Goal: Task Accomplishment & Management: Manage account settings

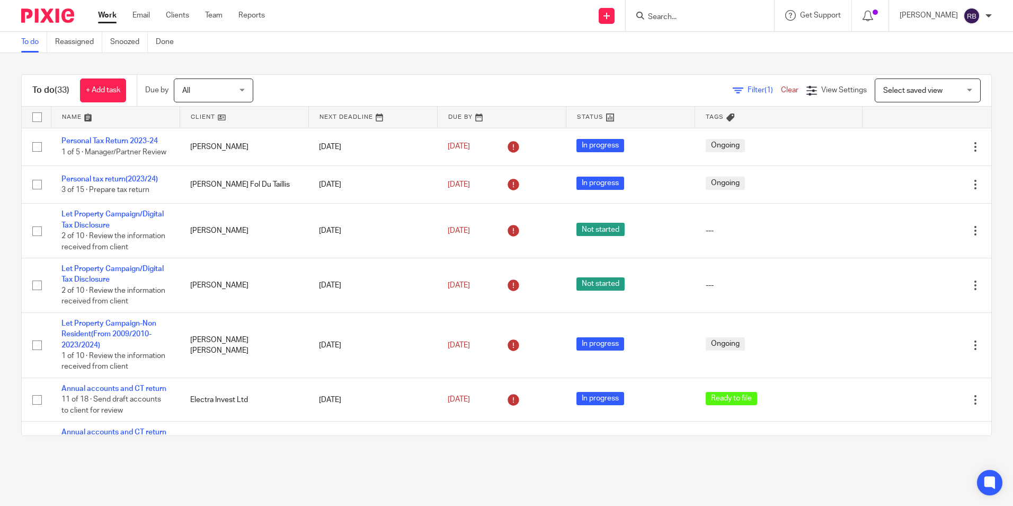
click at [680, 13] on input "Search" at bounding box center [694, 18] width 95 height 10
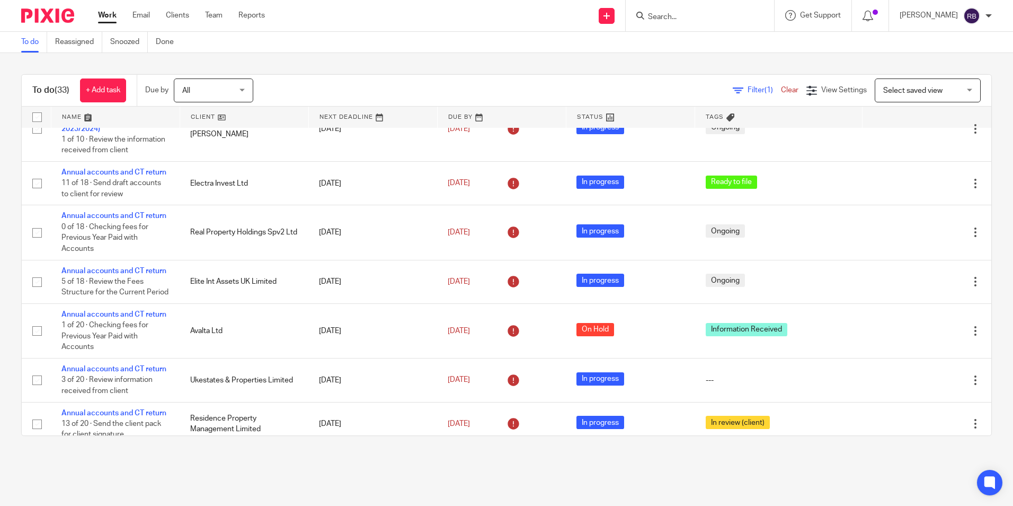
scroll to position [212, 0]
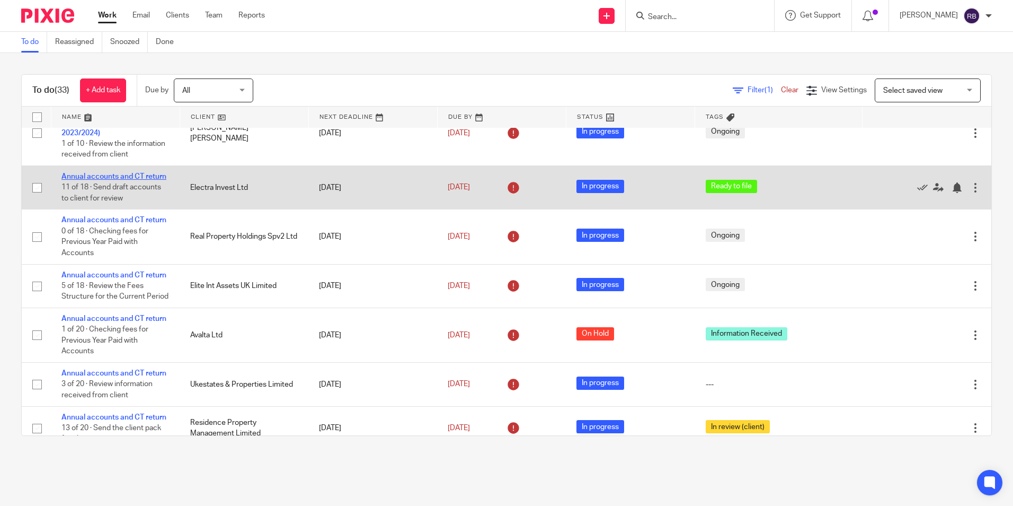
click at [110, 180] on link "Annual accounts and CT return" at bounding box center [113, 176] width 105 height 7
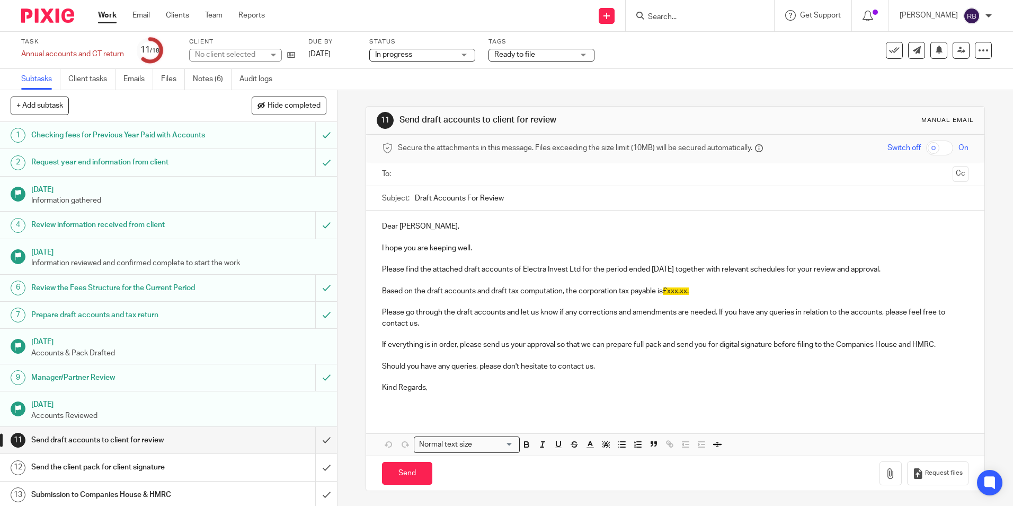
click at [218, 67] on div "Task Annual accounts and CT return Save Annual accounts and CT return 11 /18 Cl…" at bounding box center [506, 50] width 1013 height 37
click at [214, 76] on link "Notes (6)" at bounding box center [212, 79] width 39 height 21
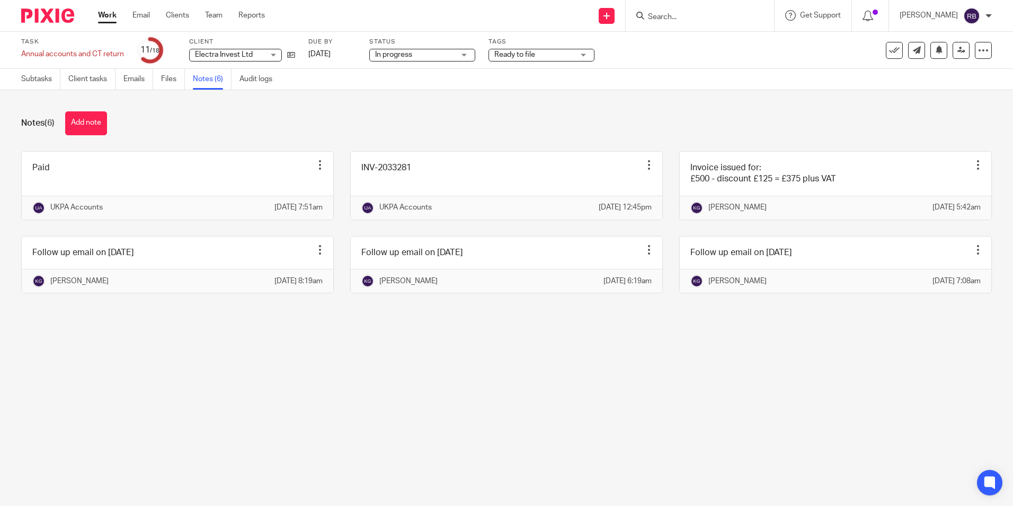
click at [697, 11] on form at bounding box center [703, 15] width 113 height 13
click at [692, 15] on input "Search" at bounding box center [694, 18] width 95 height 10
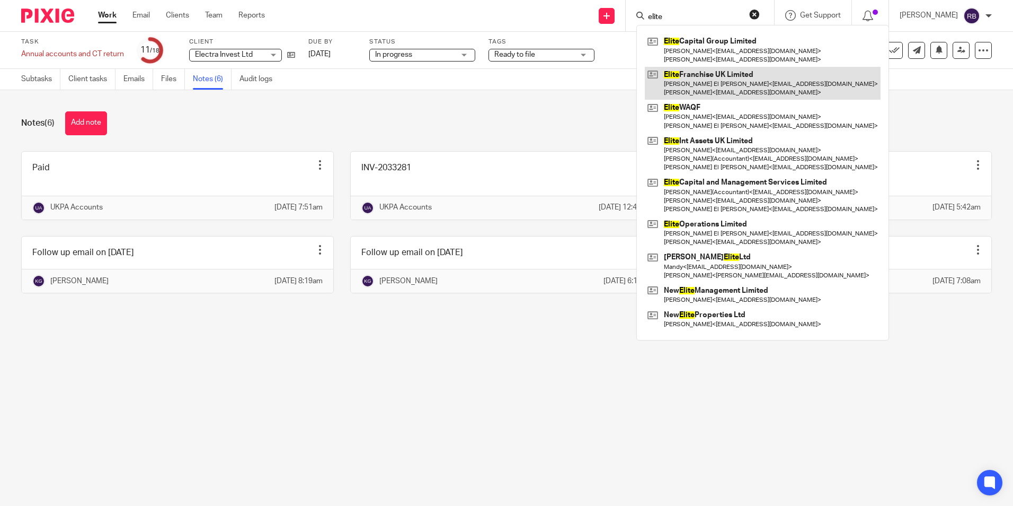
type input "elite"
click at [703, 77] on link at bounding box center [763, 83] width 236 height 33
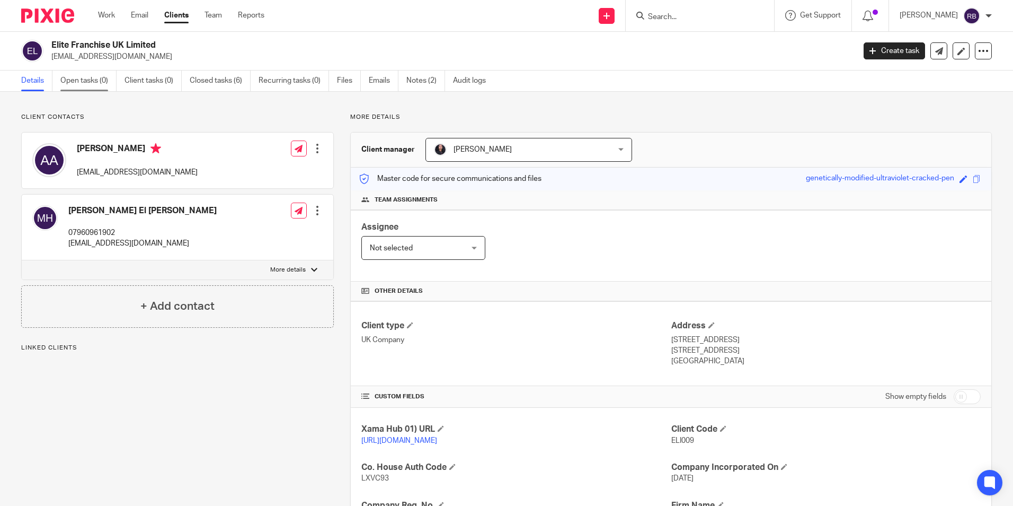
click at [69, 80] on link "Open tasks (0)" at bounding box center [88, 80] width 56 height 21
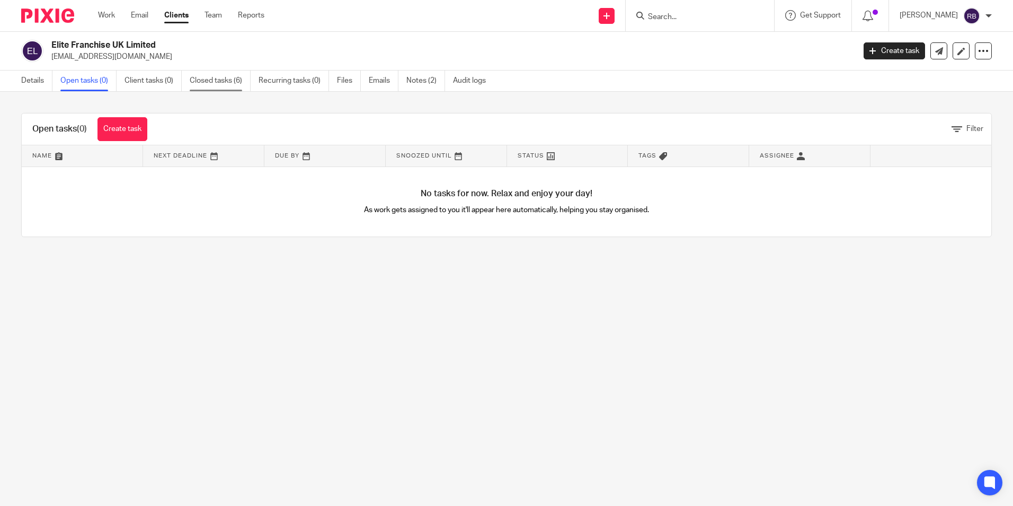
click at [228, 74] on link "Closed tasks (6)" at bounding box center [220, 80] width 61 height 21
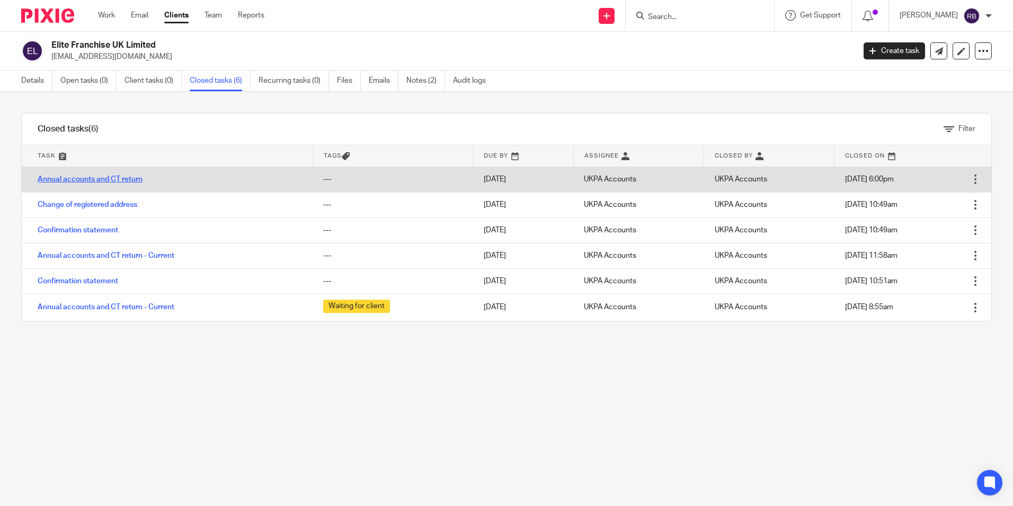
click at [99, 179] on link "Annual accounts and CT return" at bounding box center [90, 178] width 105 height 7
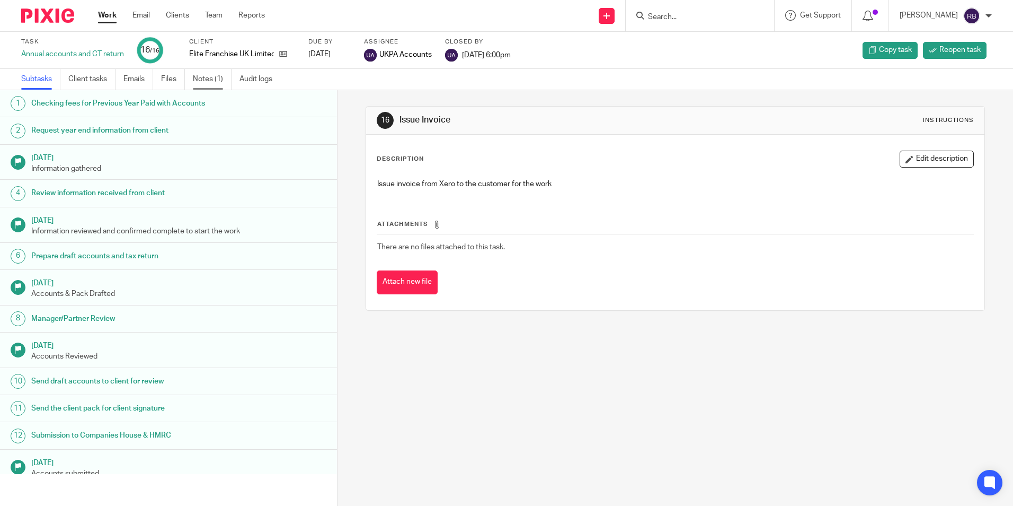
click at [226, 83] on link "Notes (1)" at bounding box center [212, 79] width 39 height 21
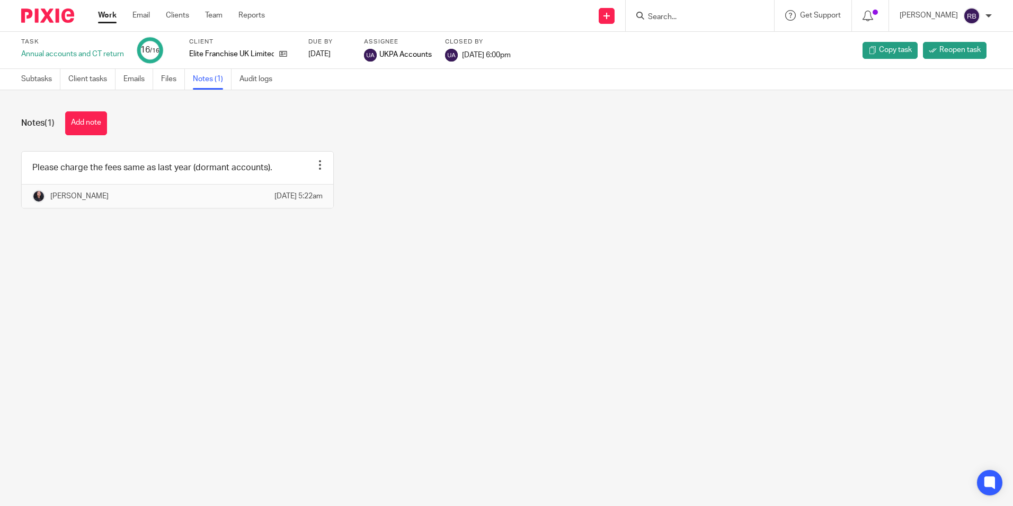
drag, startPoint x: 277, startPoint y: 263, endPoint x: 298, endPoint y: 249, distance: 25.7
click at [277, 263] on main "Task Annual accounts and CT return 16 /16 Client Elite Franchise UK Limited Due…" at bounding box center [506, 253] width 1013 height 506
click at [113, 298] on main "Task Annual accounts and CT return 16 /16 Client Elite Franchise UK Limited Due…" at bounding box center [506, 253] width 1013 height 506
click at [111, 14] on link "Work" at bounding box center [107, 15] width 19 height 11
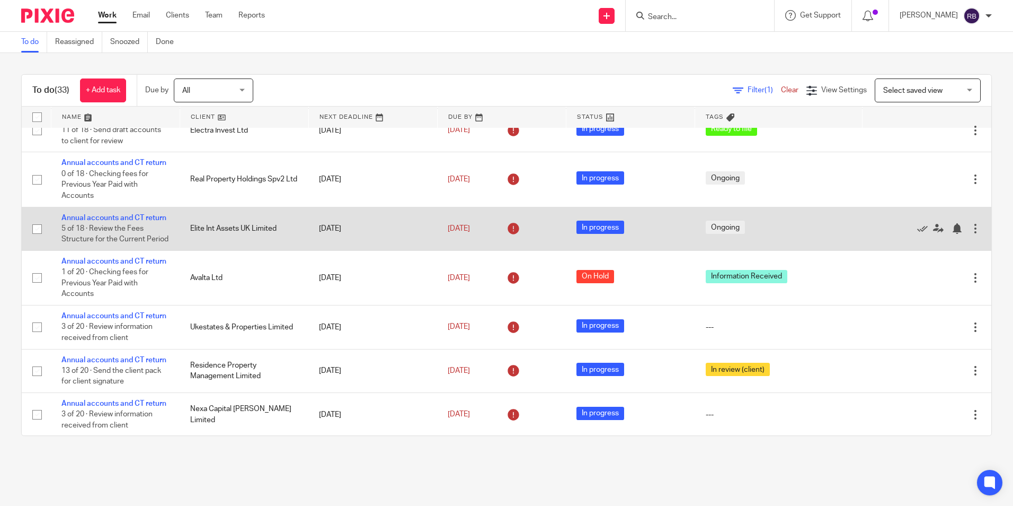
scroll to position [212, 0]
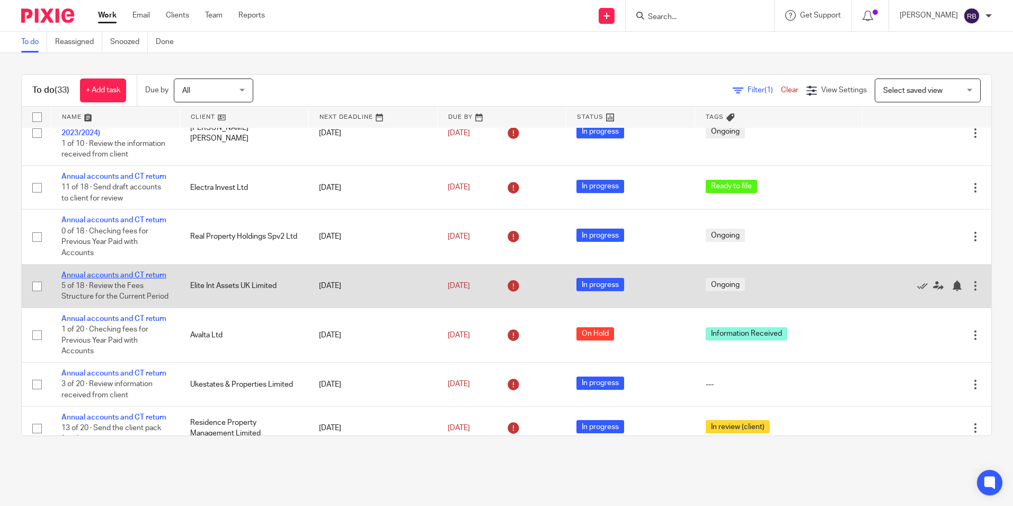
click at [118, 279] on link "Annual accounts and CT return" at bounding box center [113, 274] width 105 height 7
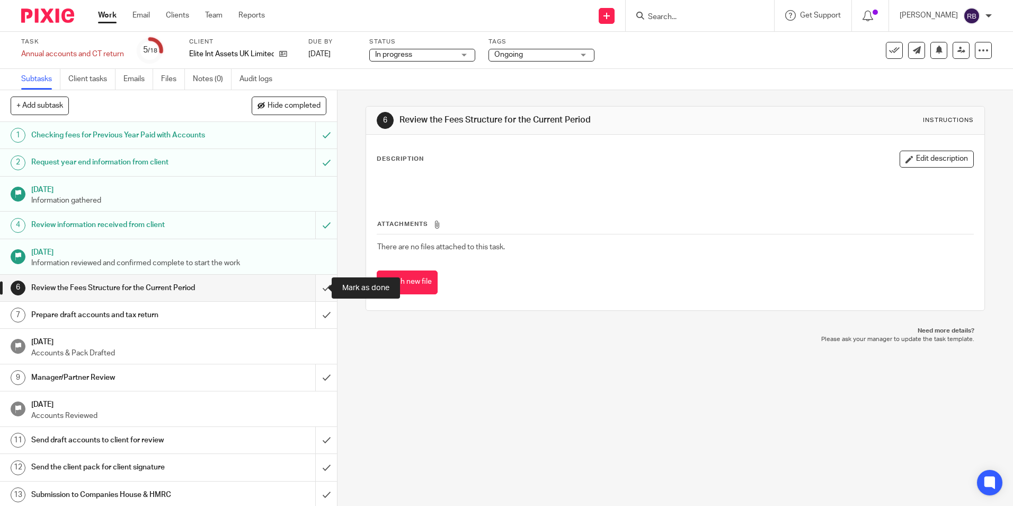
click at [315, 290] on input "submit" at bounding box center [168, 288] width 337 height 27
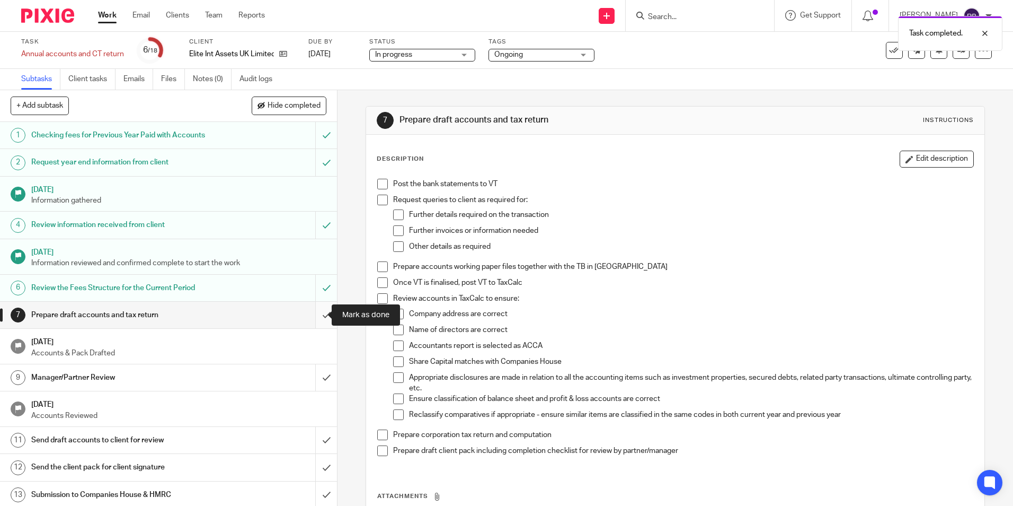
click at [319, 321] on input "submit" at bounding box center [168, 315] width 337 height 27
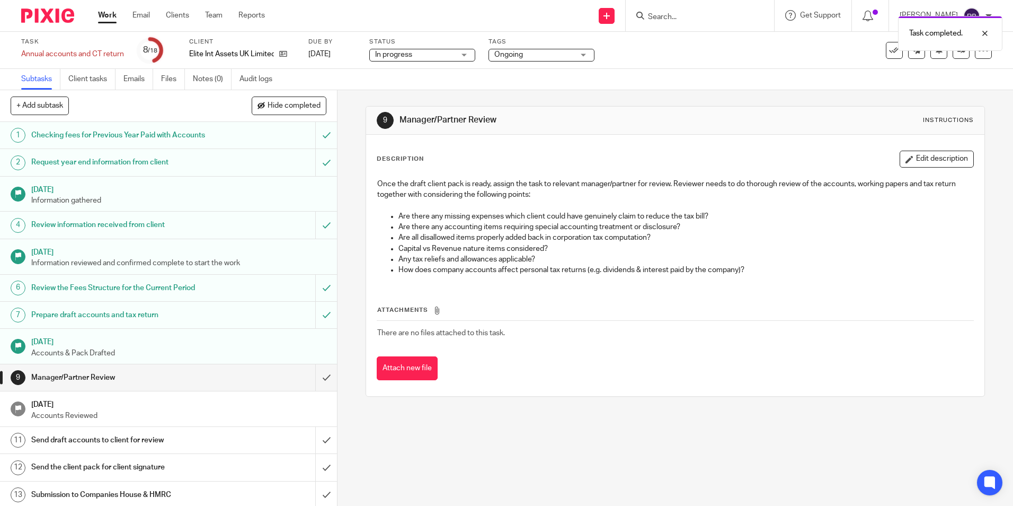
click at [498, 53] on span "Ongoing" at bounding box center [509, 54] width 29 height 7
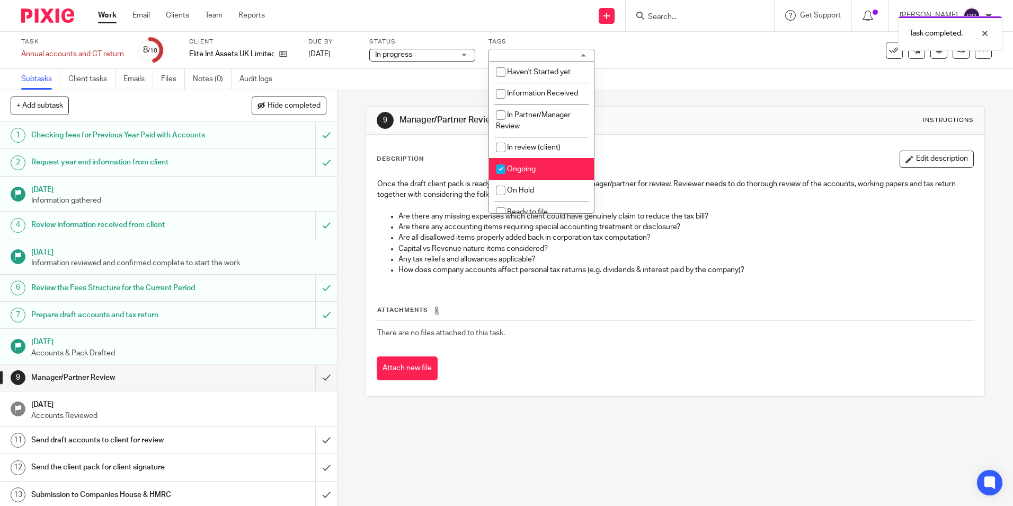
click at [515, 176] on li "Ongoing" at bounding box center [541, 169] width 105 height 22
checkbox input "false"
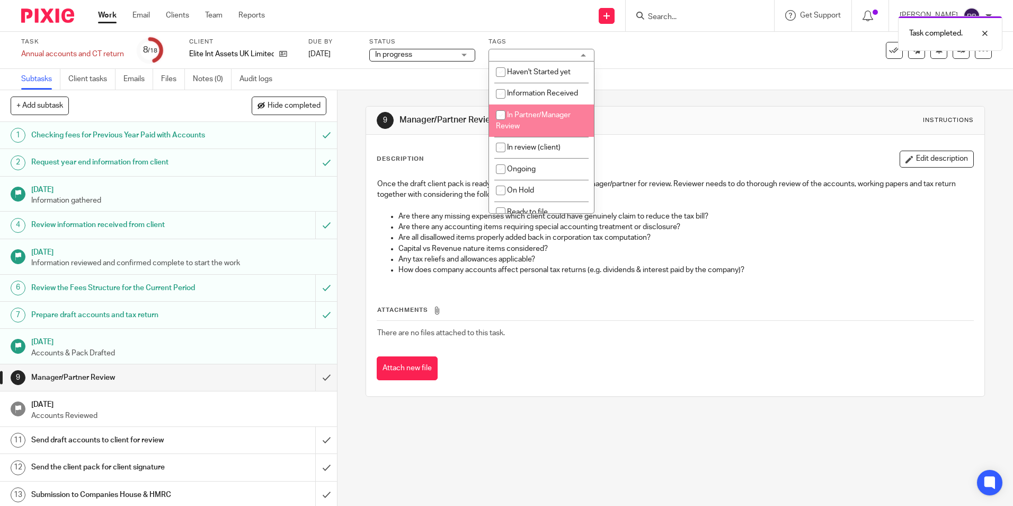
click at [519, 127] on li "In Partner/Manager Review" at bounding box center [541, 120] width 105 height 32
checkbox input "true"
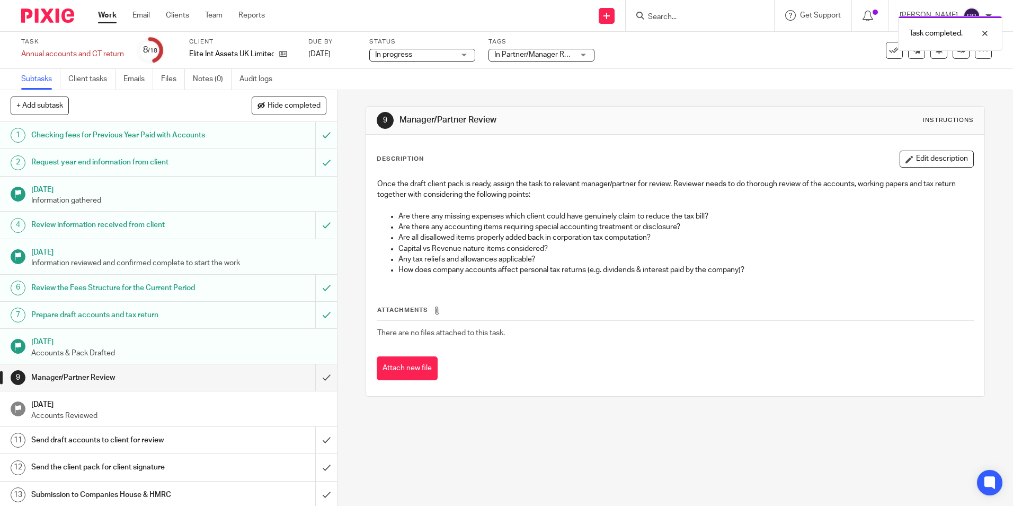
click at [870, 88] on div "Subtasks Client tasks Emails Files Notes (0) Audit logs" at bounding box center [506, 79] width 1013 height 21
click at [953, 55] on link at bounding box center [961, 50] width 17 height 17
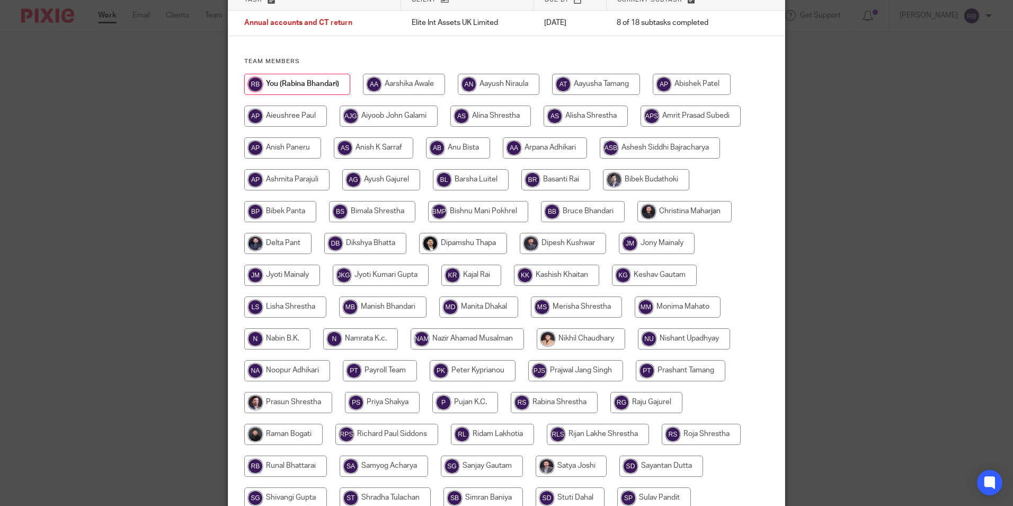
scroll to position [106, 0]
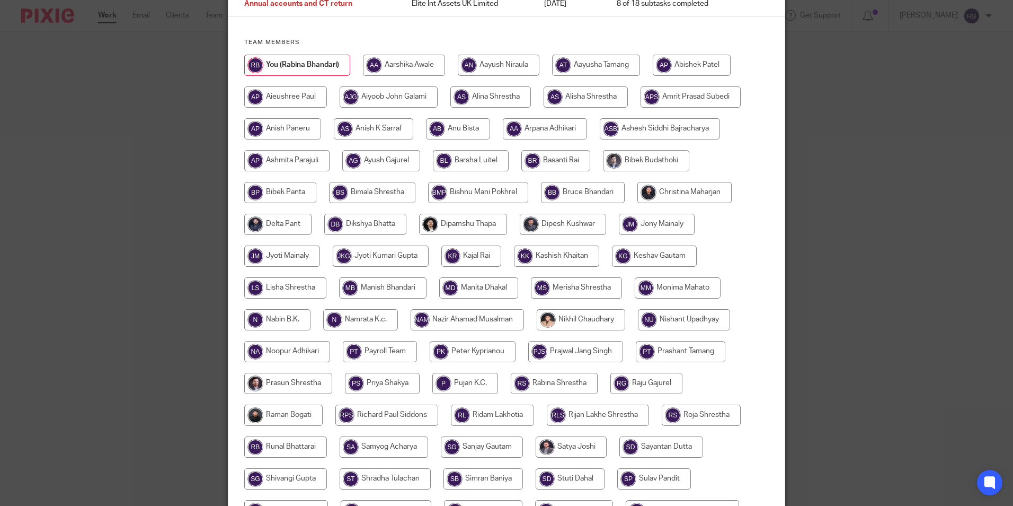
click at [641, 249] on input "radio" at bounding box center [654, 255] width 85 height 21
radio input "true"
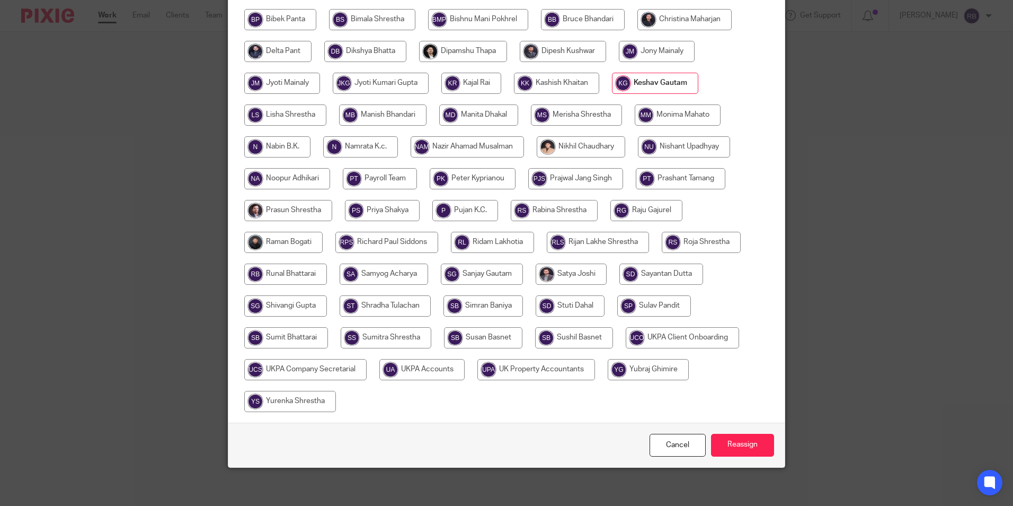
scroll to position [283, 0]
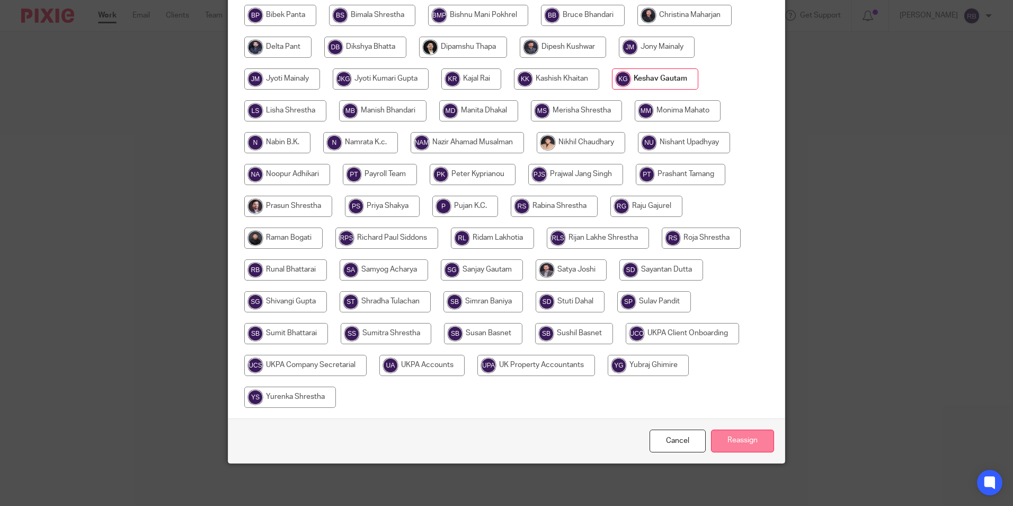
click at [734, 438] on input "Reassign" at bounding box center [742, 440] width 63 height 23
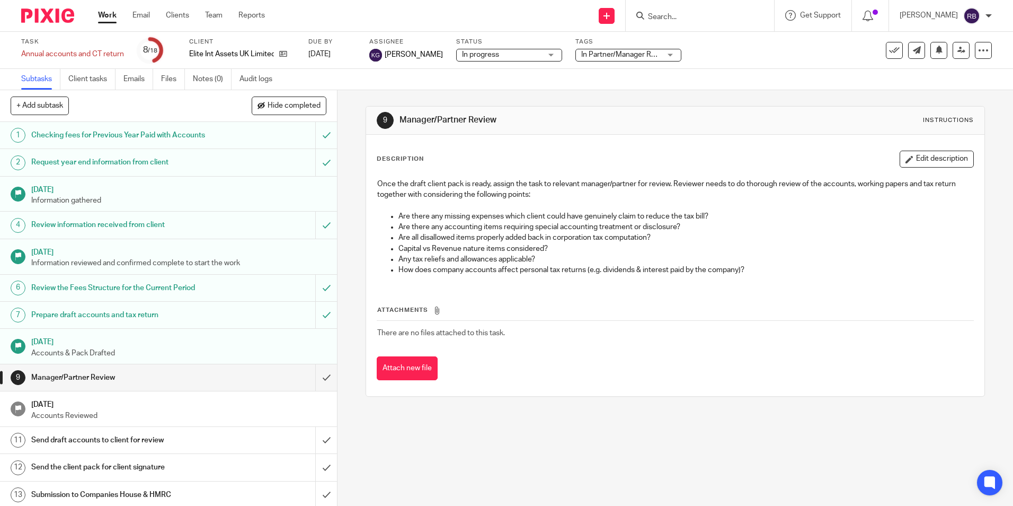
click at [110, 18] on link "Work" at bounding box center [107, 15] width 19 height 11
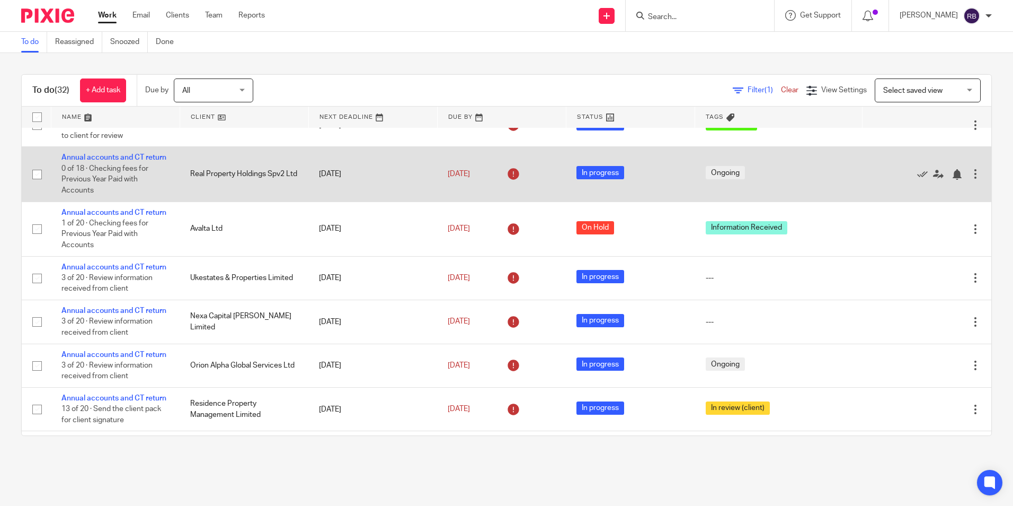
scroll to position [371, 0]
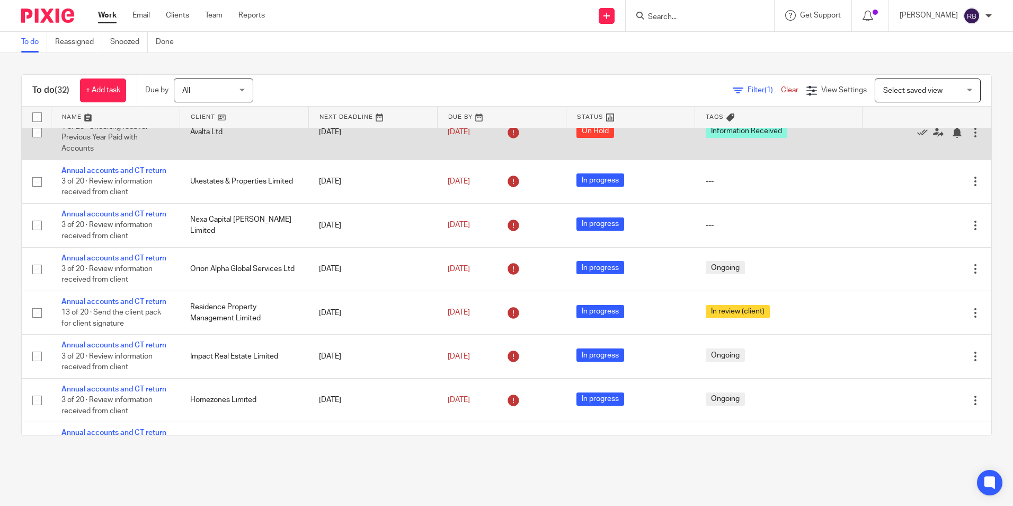
click at [137, 120] on link "Annual accounts and CT return" at bounding box center [113, 115] width 105 height 7
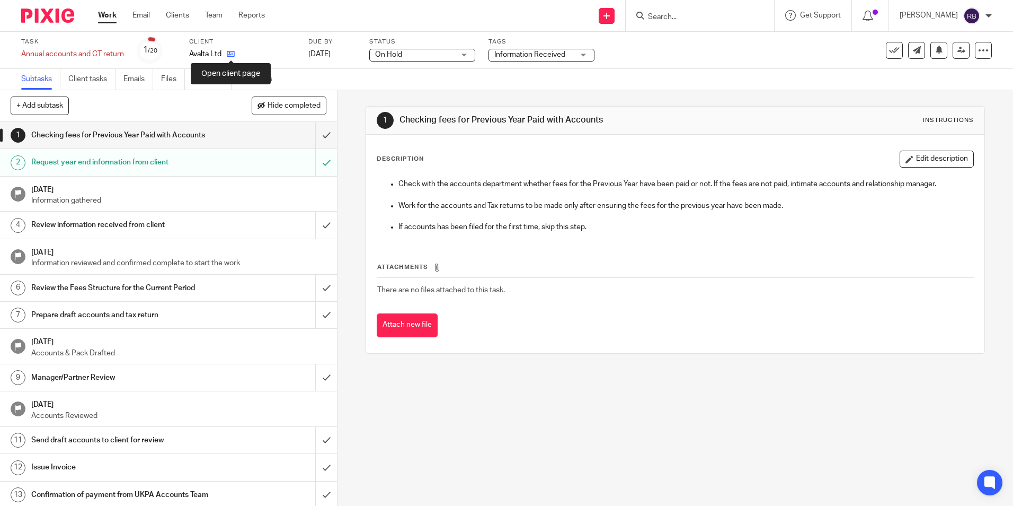
click at [229, 53] on icon at bounding box center [231, 54] width 8 height 8
